Goal: Entertainment & Leisure: Consume media (video, audio)

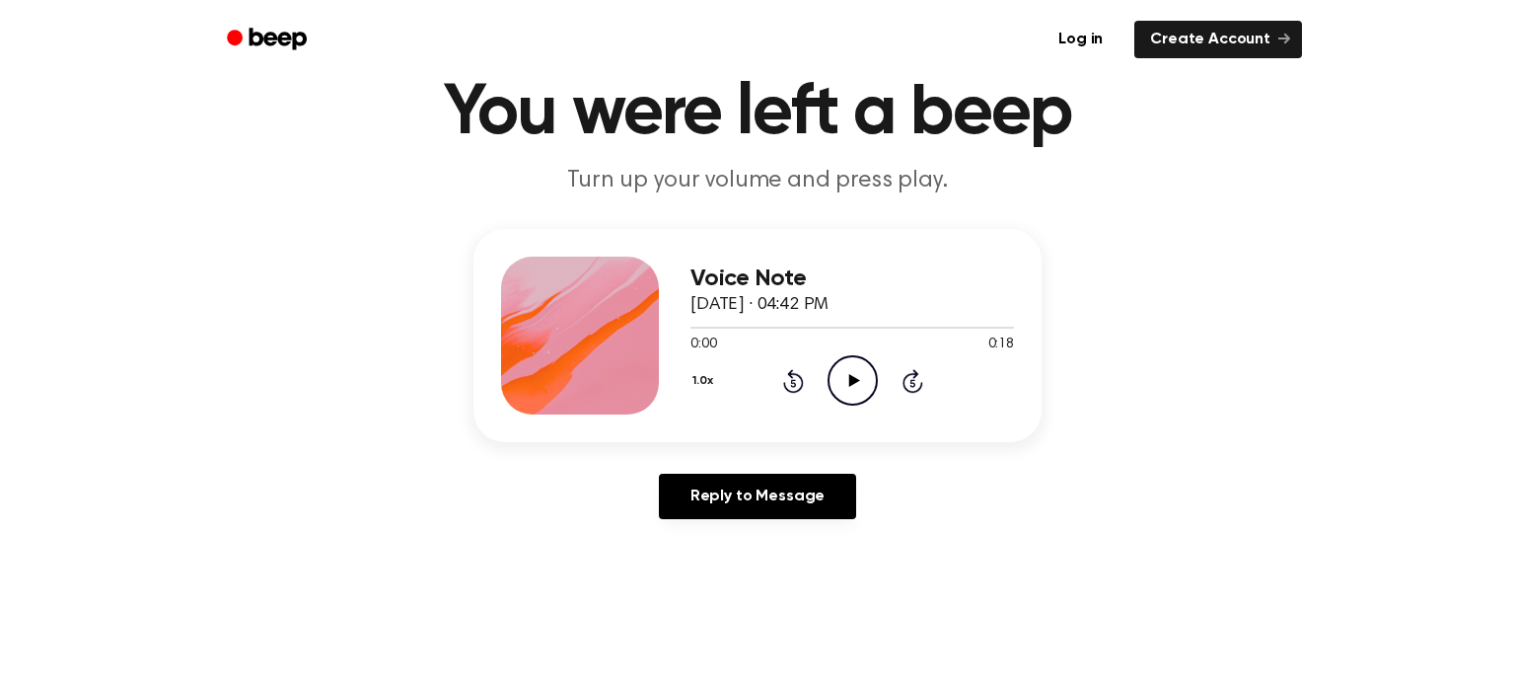
scroll to position [138, 0]
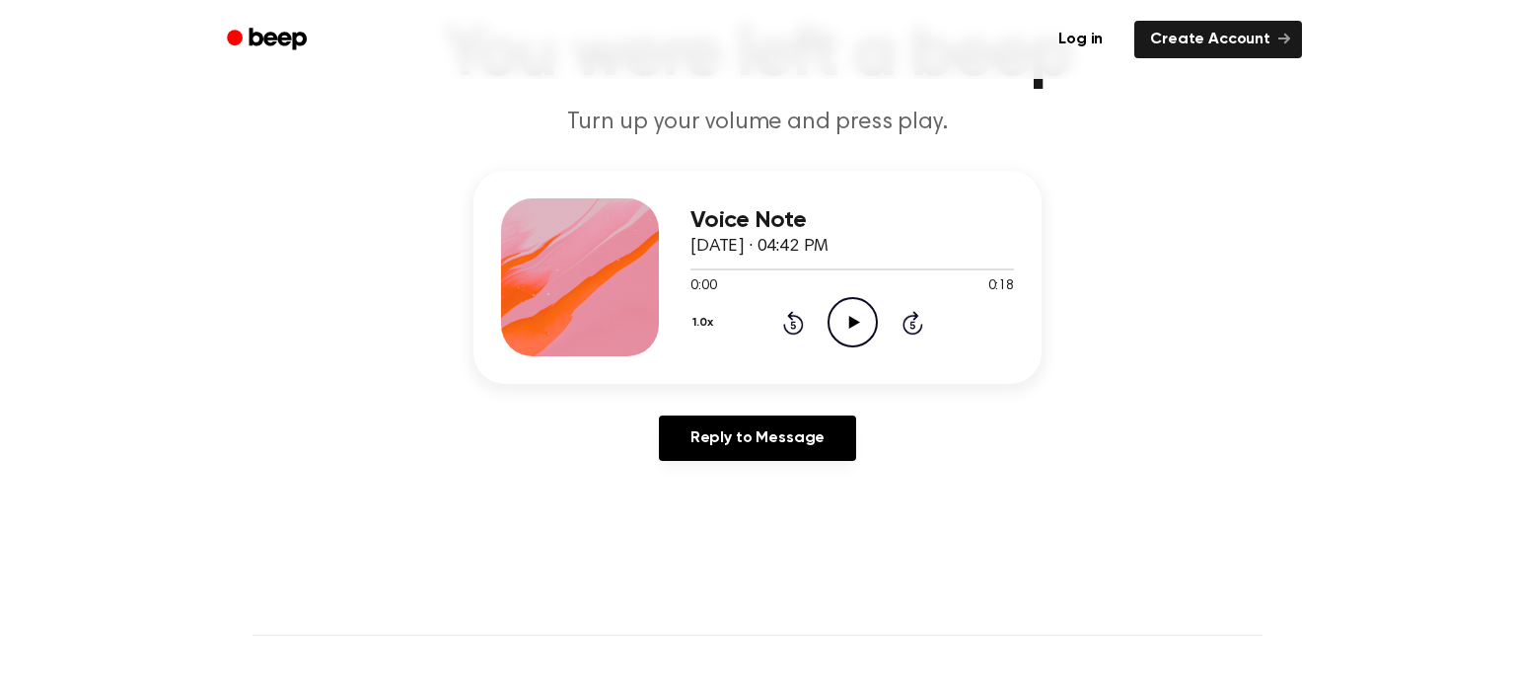
click at [850, 304] on icon "Play Audio" at bounding box center [853, 322] width 50 height 50
click at [854, 327] on icon "Play Audio" at bounding box center [853, 322] width 50 height 50
click at [851, 324] on icon at bounding box center [853, 322] width 11 height 13
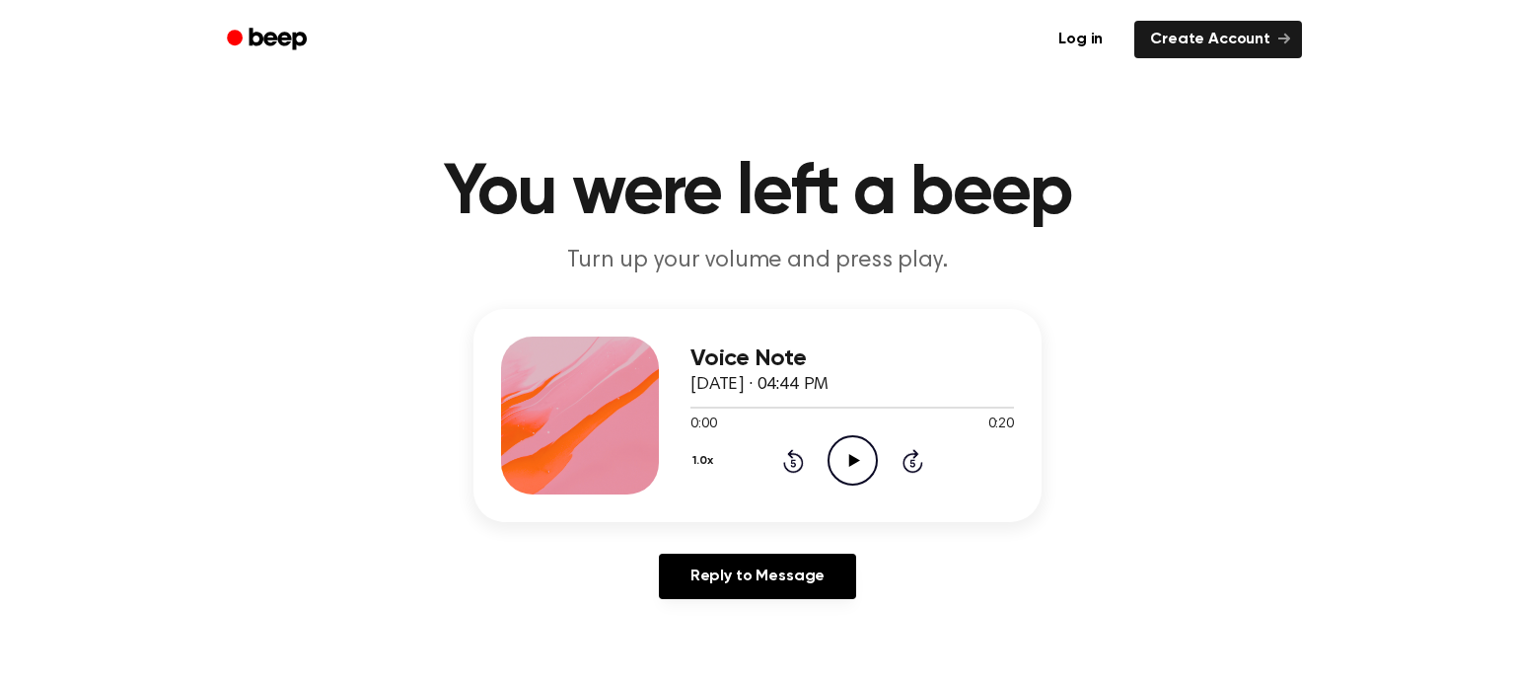
click at [855, 471] on icon "Play Audio" at bounding box center [853, 460] width 50 height 50
click at [843, 469] on icon "Play Audio" at bounding box center [853, 460] width 50 height 50
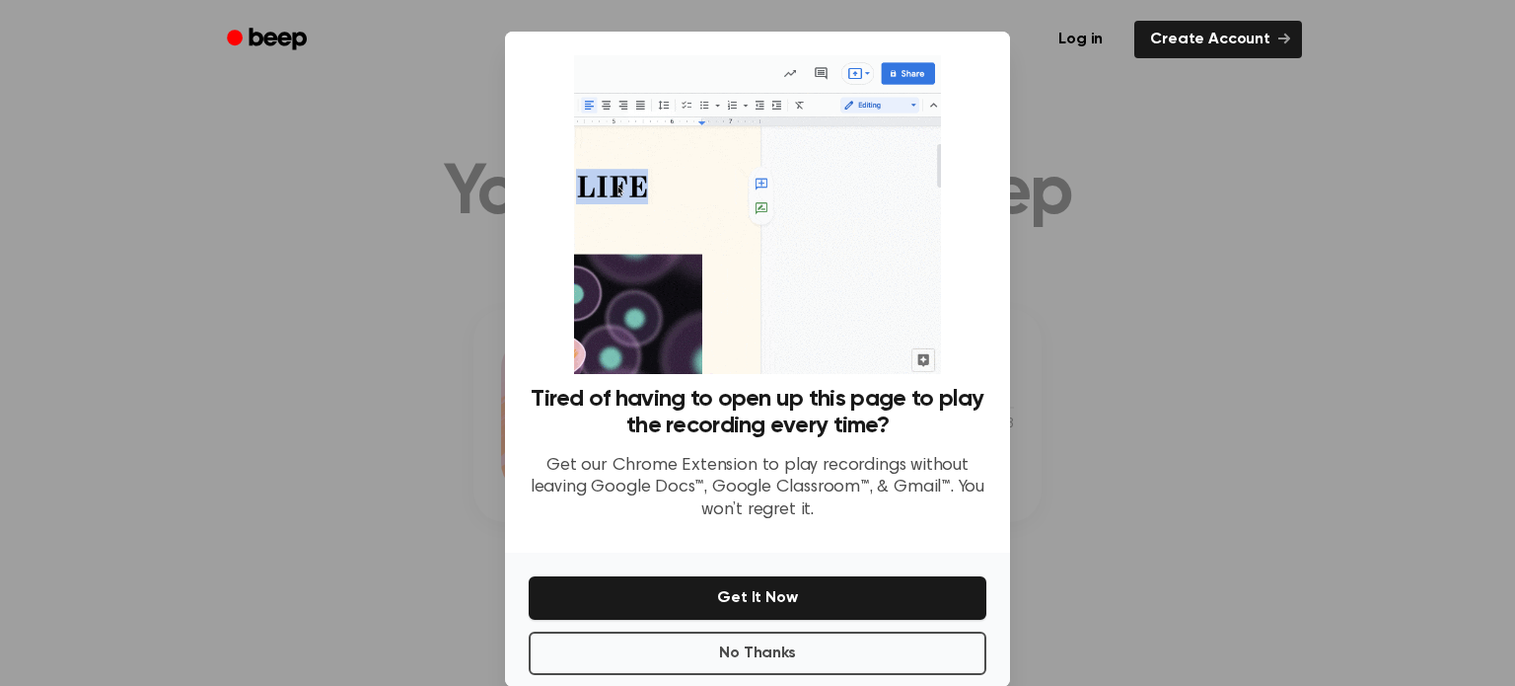
click at [414, 351] on div at bounding box center [757, 343] width 1515 height 686
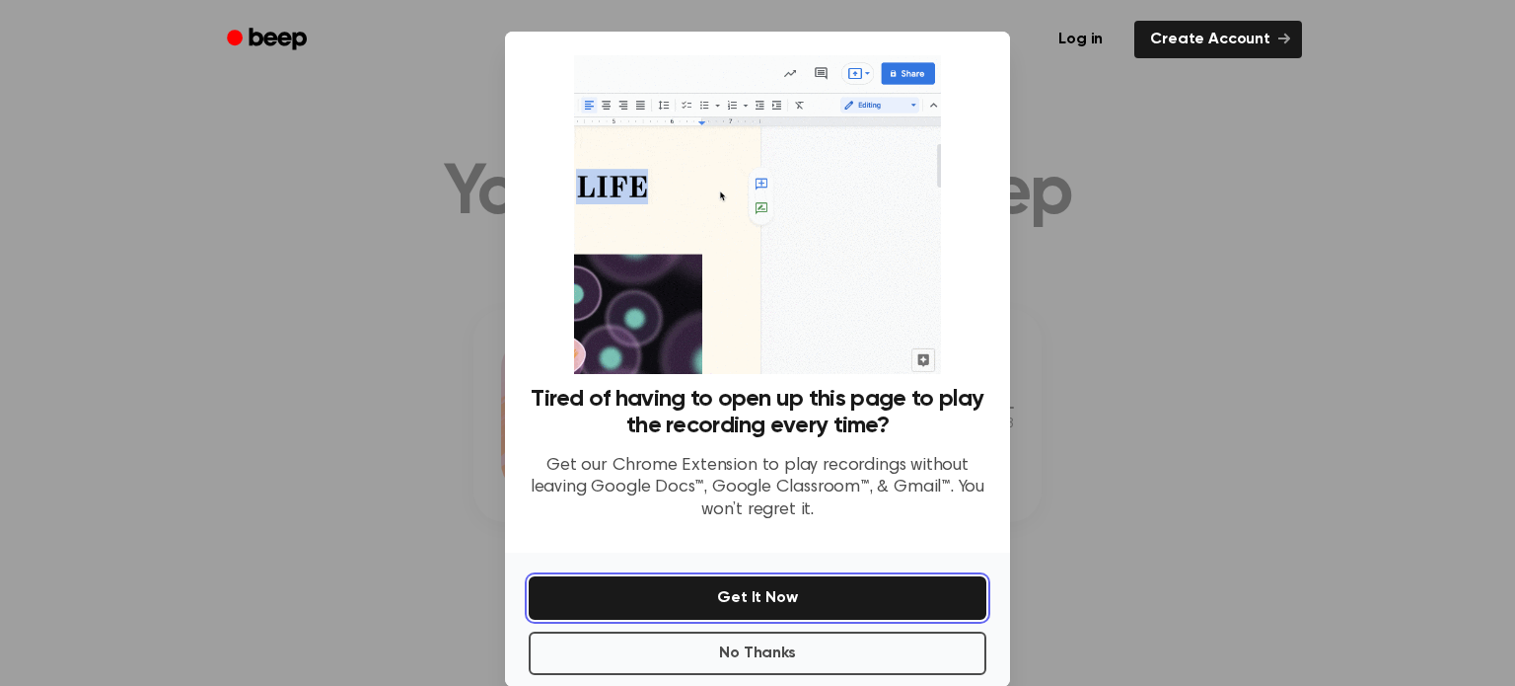
click at [745, 587] on button "Get It Now" at bounding box center [758, 597] width 458 height 43
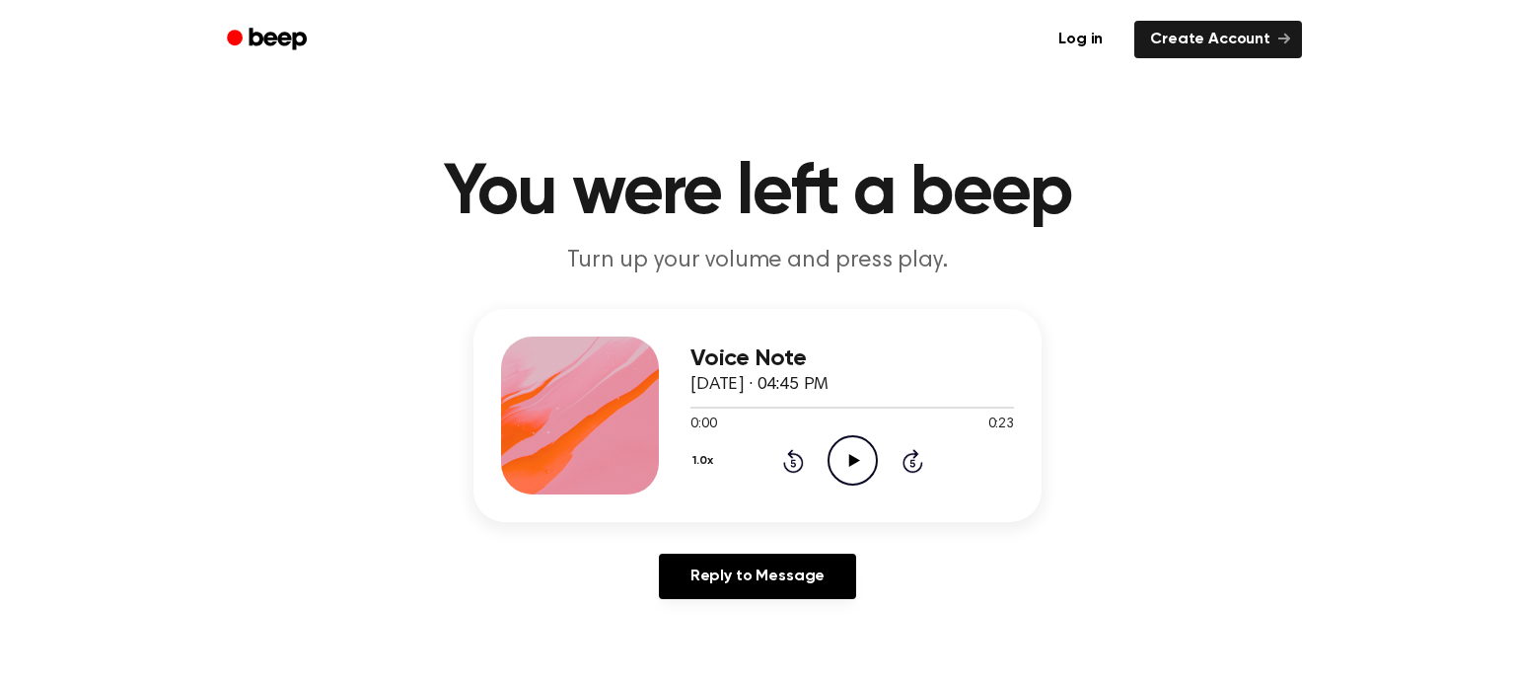
click at [852, 461] on icon at bounding box center [853, 460] width 11 height 13
click at [854, 469] on icon "Play Audio" at bounding box center [853, 460] width 50 height 50
click at [839, 467] on icon "Play Audio" at bounding box center [853, 460] width 50 height 50
click at [860, 465] on icon "Play Audio" at bounding box center [853, 460] width 50 height 50
click at [522, 365] on div at bounding box center [580, 415] width 158 height 158
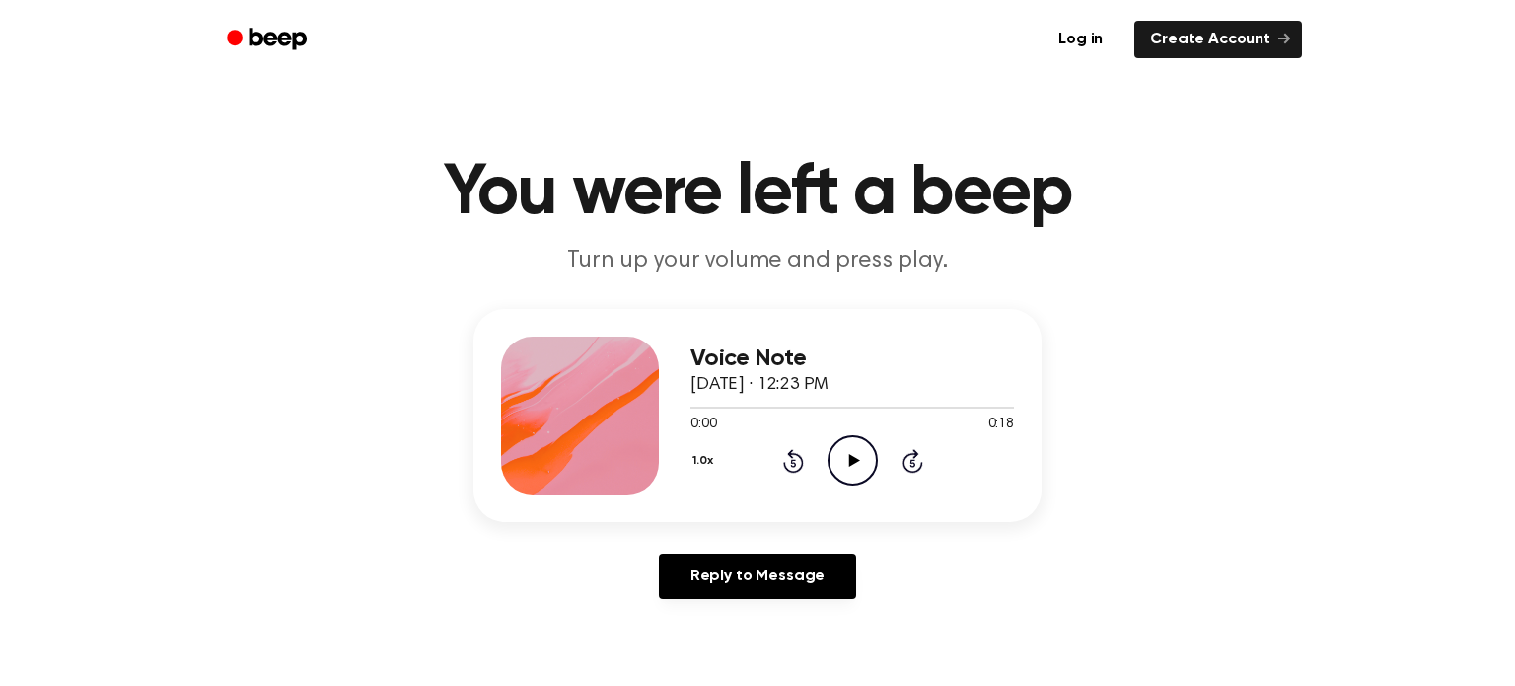
click at [841, 466] on icon "Play Audio" at bounding box center [853, 460] width 50 height 50
click at [832, 475] on circle at bounding box center [853, 460] width 48 height 48
click at [825, 458] on div "1.0x Rewind 5 seconds Play Audio Skip 5 seconds" at bounding box center [853, 460] width 324 height 50
click at [846, 461] on icon "Play Audio" at bounding box center [853, 460] width 50 height 50
click at [855, 457] on icon "Play Audio" at bounding box center [853, 460] width 50 height 50
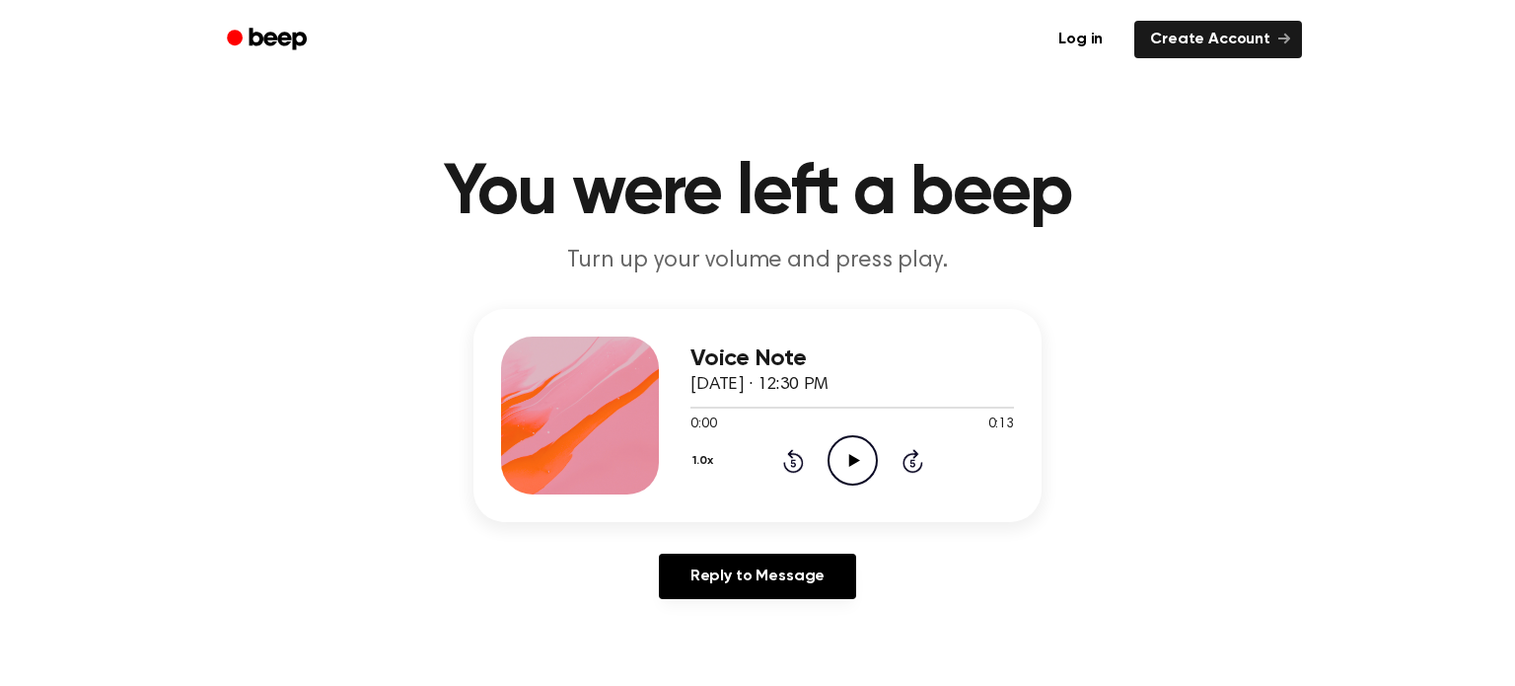
click at [849, 446] on icon "Play Audio" at bounding box center [853, 460] width 50 height 50
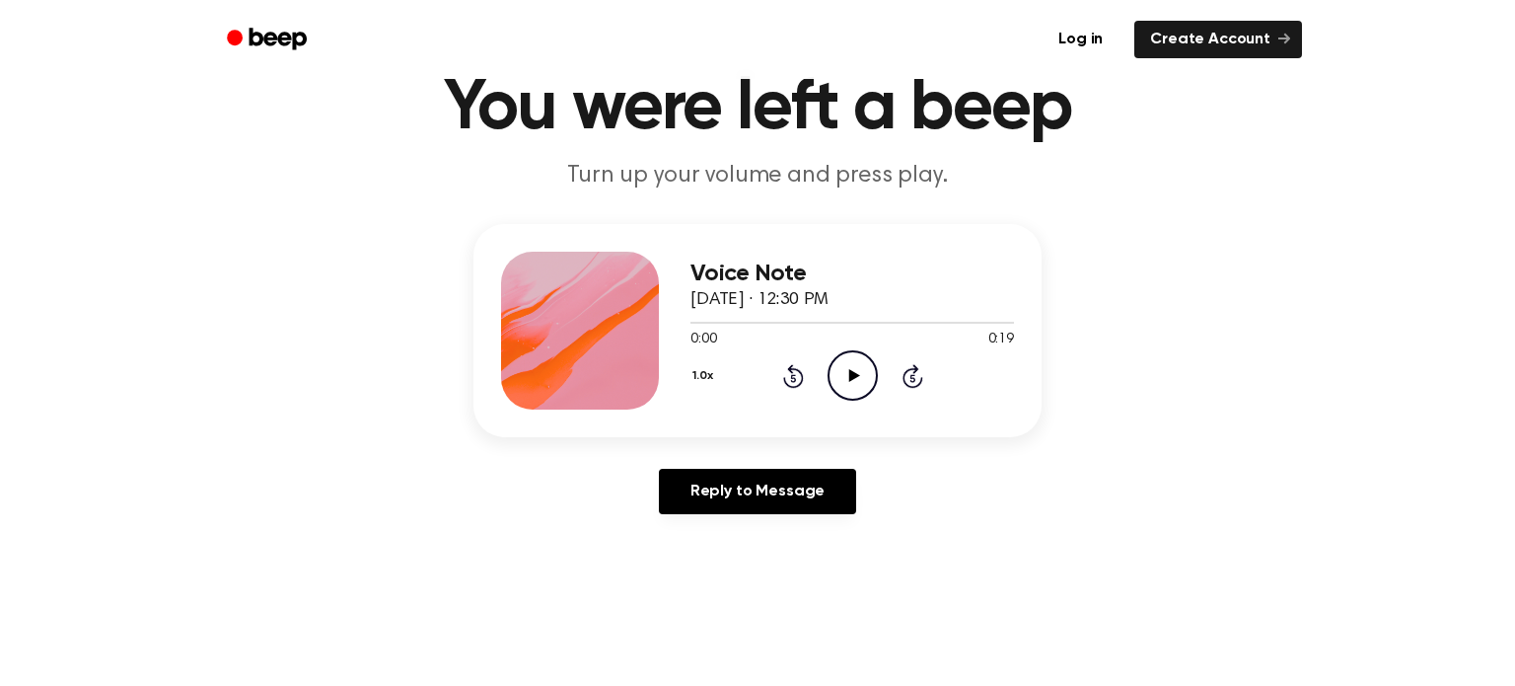
scroll to position [87, 0]
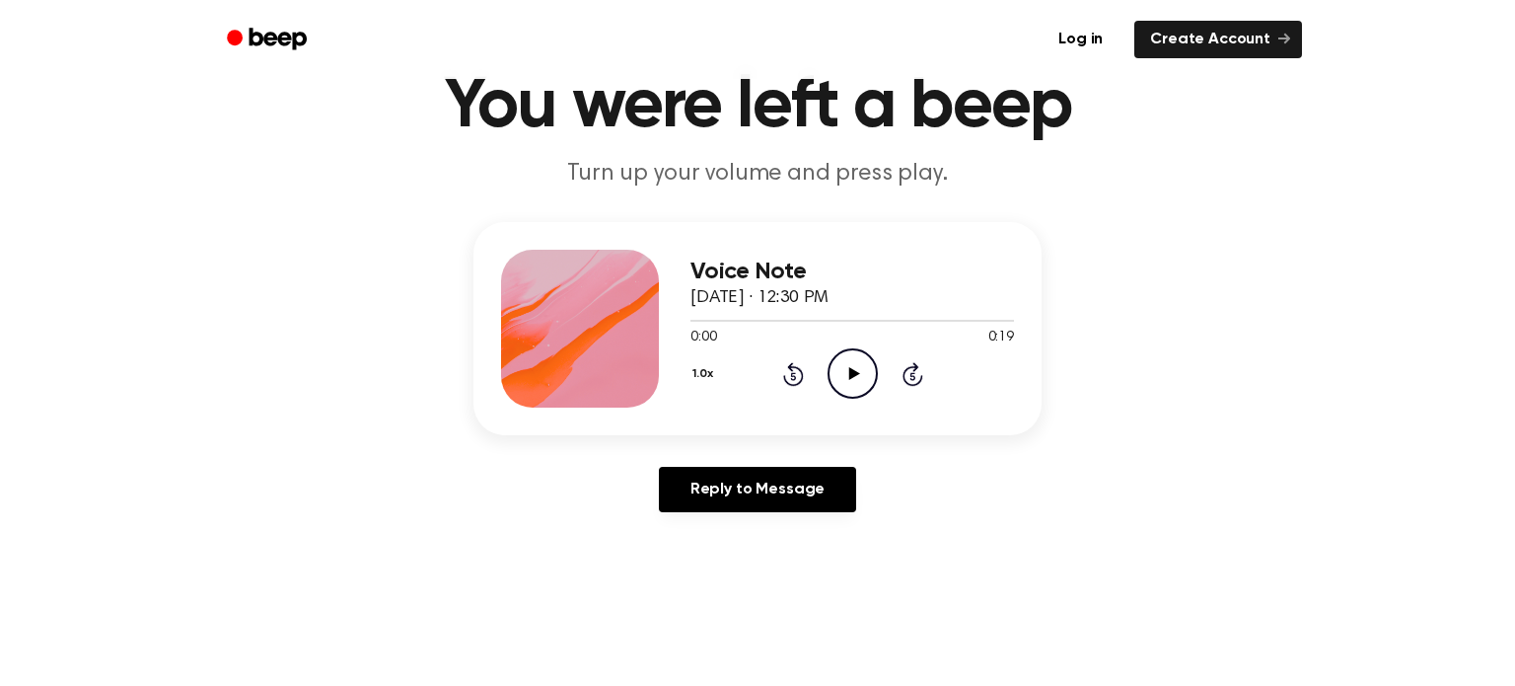
click at [845, 359] on icon "Play Audio" at bounding box center [853, 373] width 50 height 50
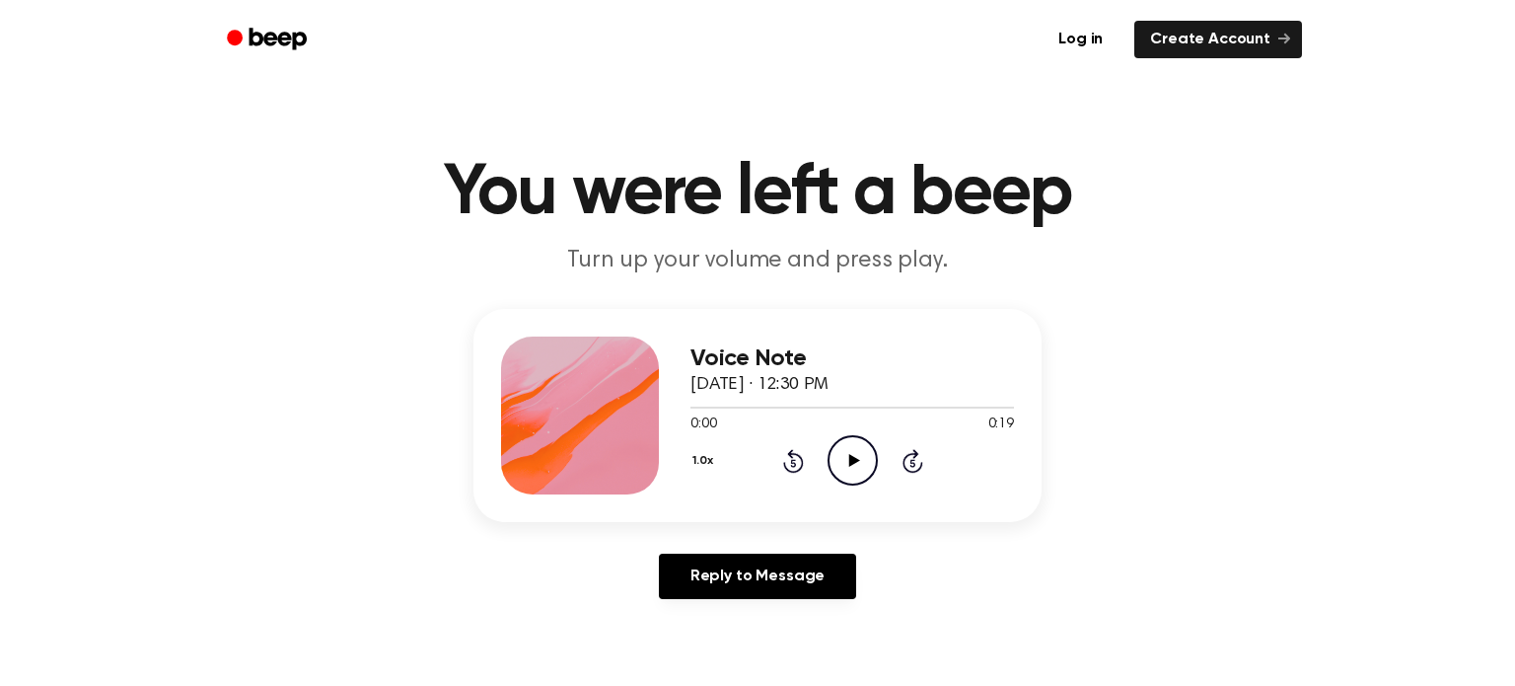
click at [851, 468] on icon "Play Audio" at bounding box center [853, 460] width 50 height 50
click at [852, 475] on icon "Play Audio" at bounding box center [853, 460] width 50 height 50
click at [833, 455] on icon "Play Audio" at bounding box center [853, 460] width 50 height 50
click at [836, 449] on icon "Play Audio" at bounding box center [853, 460] width 50 height 50
click at [838, 444] on icon "Play Audio" at bounding box center [853, 460] width 50 height 50
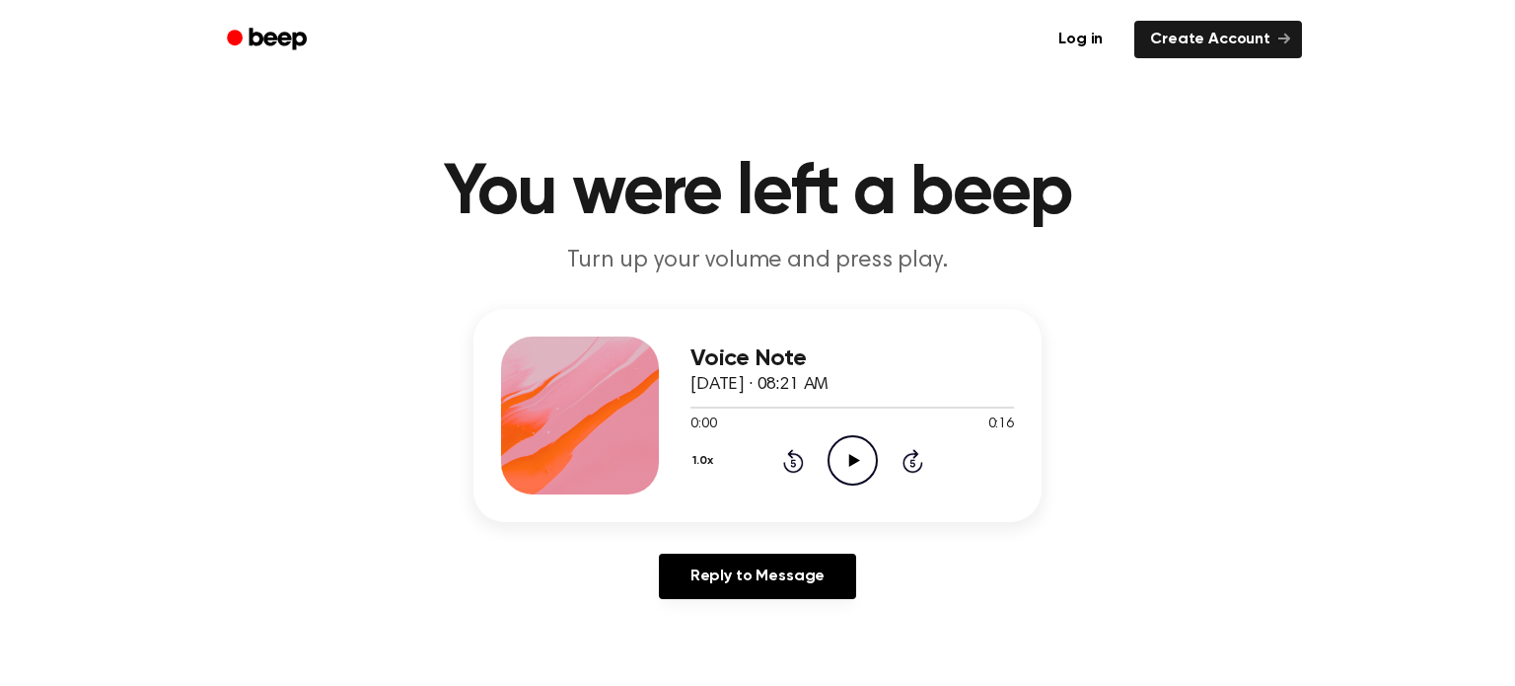
click at [860, 463] on icon "Play Audio" at bounding box center [853, 460] width 50 height 50
click at [852, 449] on icon "Play Audio" at bounding box center [853, 460] width 50 height 50
